Goal: Task Accomplishment & Management: Complete application form

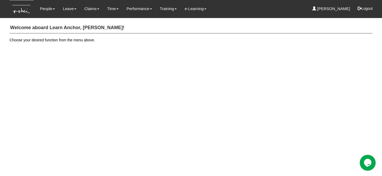
click at [66, 21] on div "Welcome aboard Learn Anchor, [PERSON_NAME]! Choose your desired function from t…" at bounding box center [191, 32] width 363 height 25
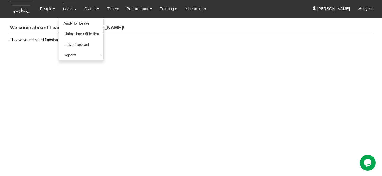
click at [66, 10] on link "Leave" at bounding box center [70, 9] width 14 height 12
click at [66, 23] on link "Apply for Leave" at bounding box center [81, 23] width 44 height 11
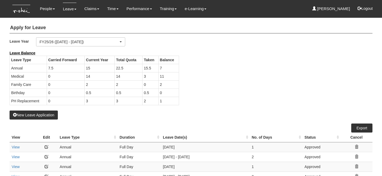
select select "50"
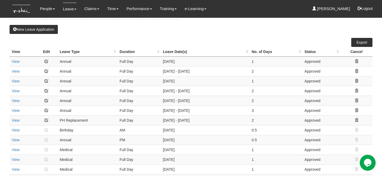
scroll to position [82, 0]
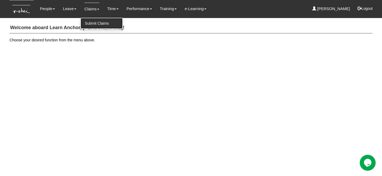
click at [90, 25] on link "Submit Claims" at bounding box center [102, 23] width 42 height 11
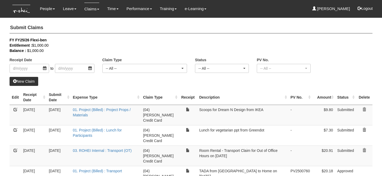
select select "50"
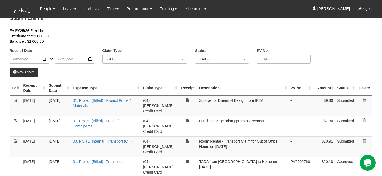
scroll to position [11, 0]
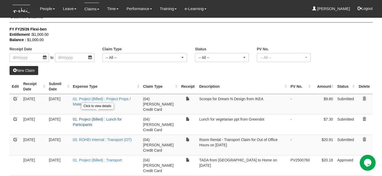
click at [99, 117] on link "01. Project (Billed) : Lunch for Participants" at bounding box center [97, 122] width 49 height 10
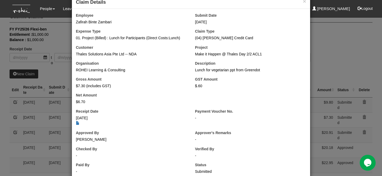
scroll to position [0, 0]
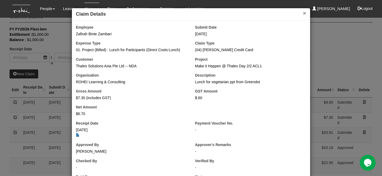
click at [304, 14] on button "×" at bounding box center [304, 13] width 3 height 6
